Goal: Transaction & Acquisition: Obtain resource

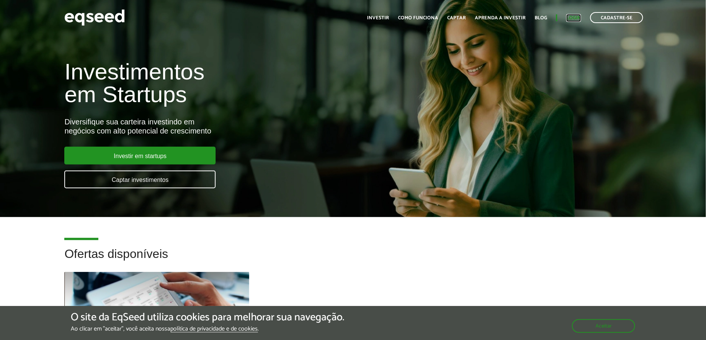
click at [577, 17] on link "Login" at bounding box center [574, 18] width 15 height 5
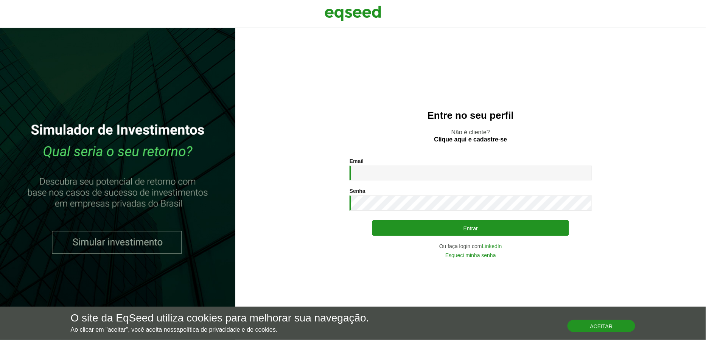
click at [605, 328] on button "Aceitar" at bounding box center [602, 326] width 68 height 12
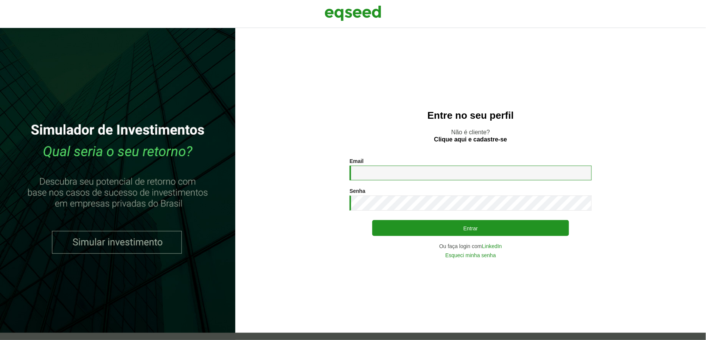
click at [408, 171] on input "Email *" at bounding box center [471, 173] width 242 height 15
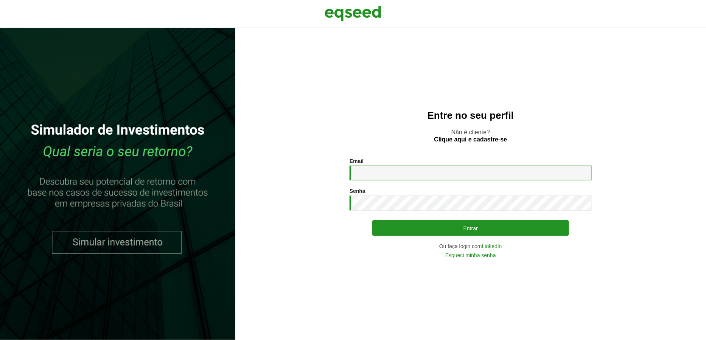
type input "**********"
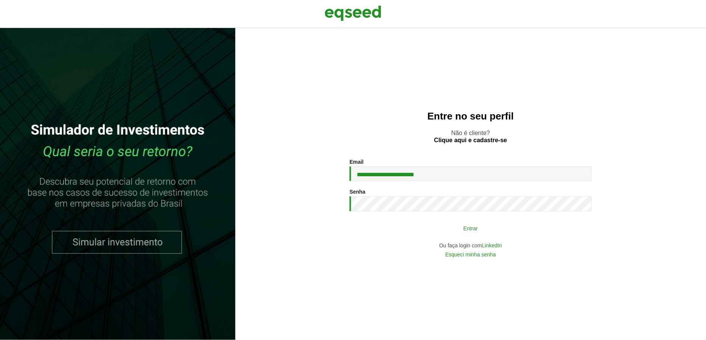
click at [408, 220] on div "**********" at bounding box center [471, 208] width 242 height 98
click at [409, 231] on button "Entrar" at bounding box center [470, 228] width 197 height 14
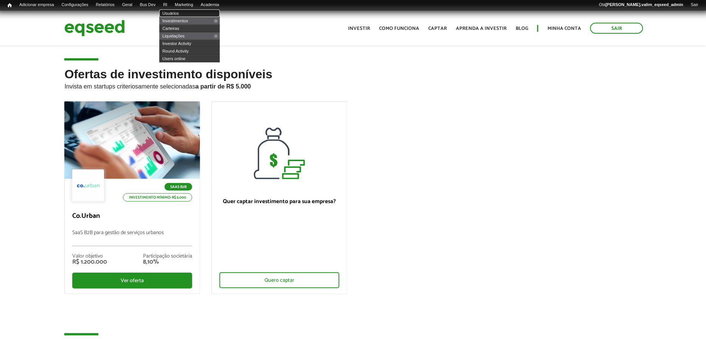
click at [176, 14] on link "Usuários" at bounding box center [189, 13] width 61 height 8
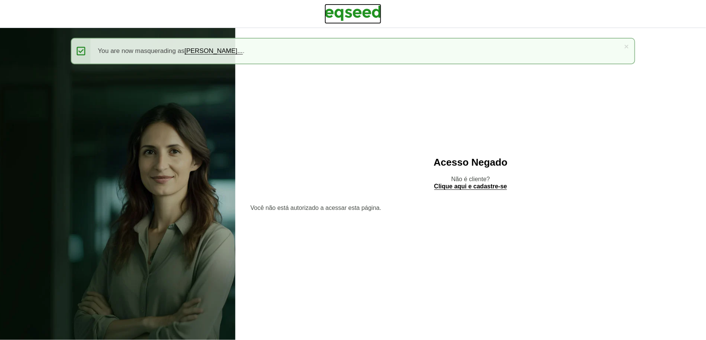
click at [369, 11] on img at bounding box center [353, 13] width 57 height 19
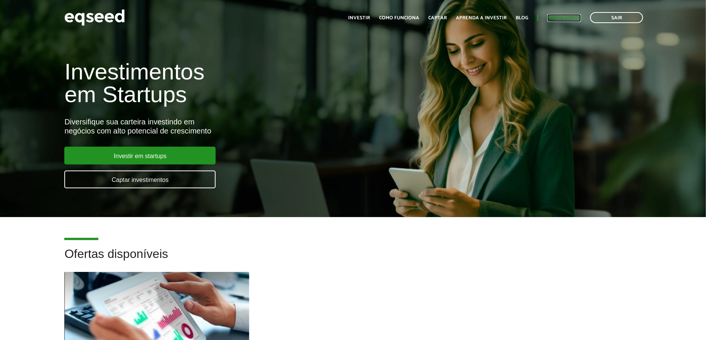
click at [577, 18] on link "Minha conta" at bounding box center [565, 18] width 34 height 5
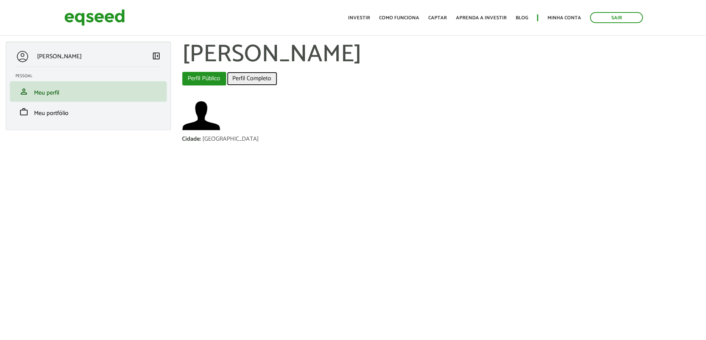
click at [256, 78] on link "Perfil Completo" at bounding box center [252, 79] width 50 height 14
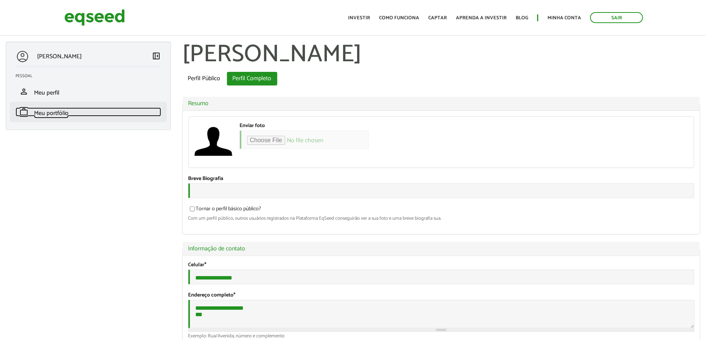
click at [54, 114] on span "Meu portfólio" at bounding box center [51, 113] width 34 height 10
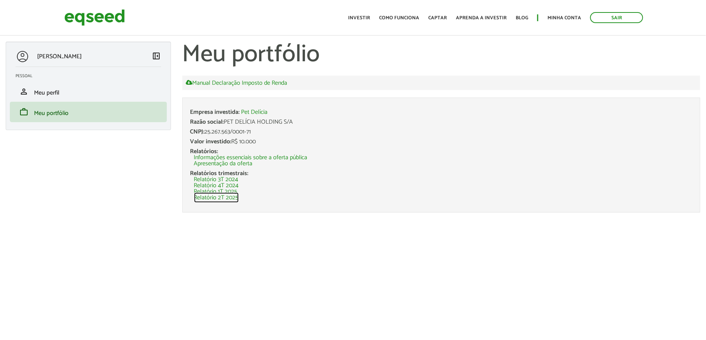
click at [227, 197] on link "Relatório 2T 2025" at bounding box center [216, 198] width 45 height 6
